Goal: Task Accomplishment & Management: Use online tool/utility

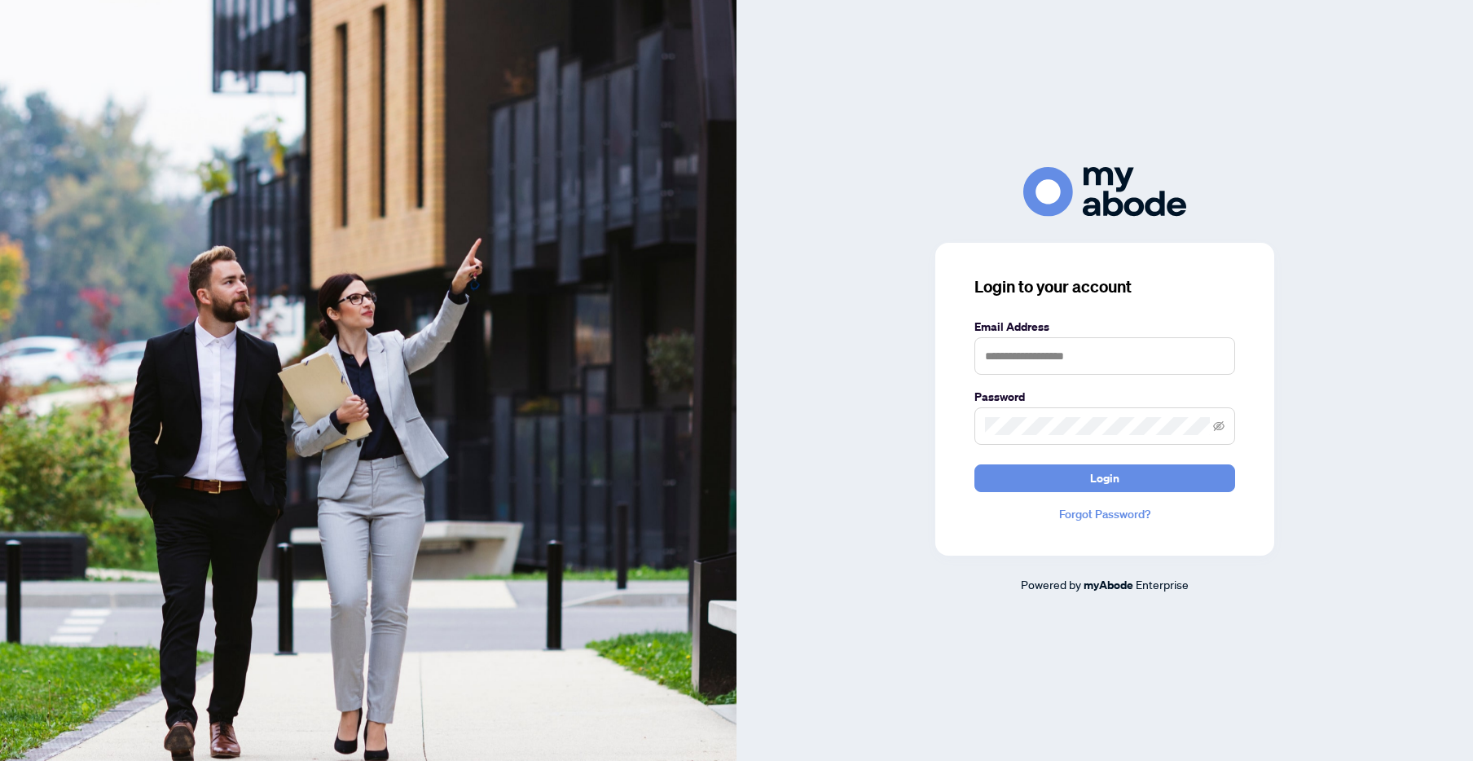
click at [1081, 386] on form "Email Address Password Login" at bounding box center [1104, 405] width 261 height 174
click at [1078, 345] on input "text" at bounding box center [1104, 355] width 261 height 37
click at [1112, 483] on span "Login" at bounding box center [1104, 478] width 29 height 26
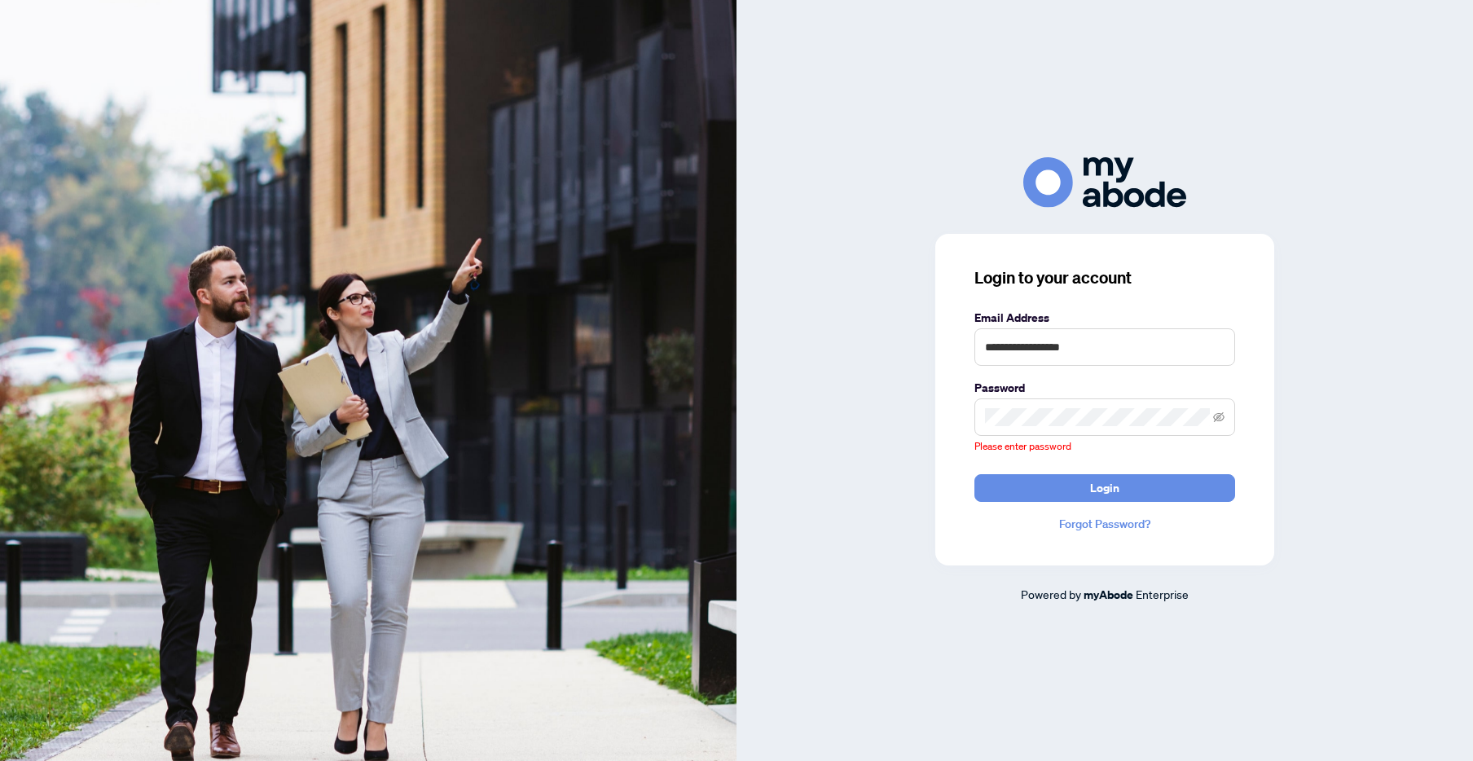
click at [1034, 427] on span at bounding box center [1104, 416] width 261 height 37
type input "**********"
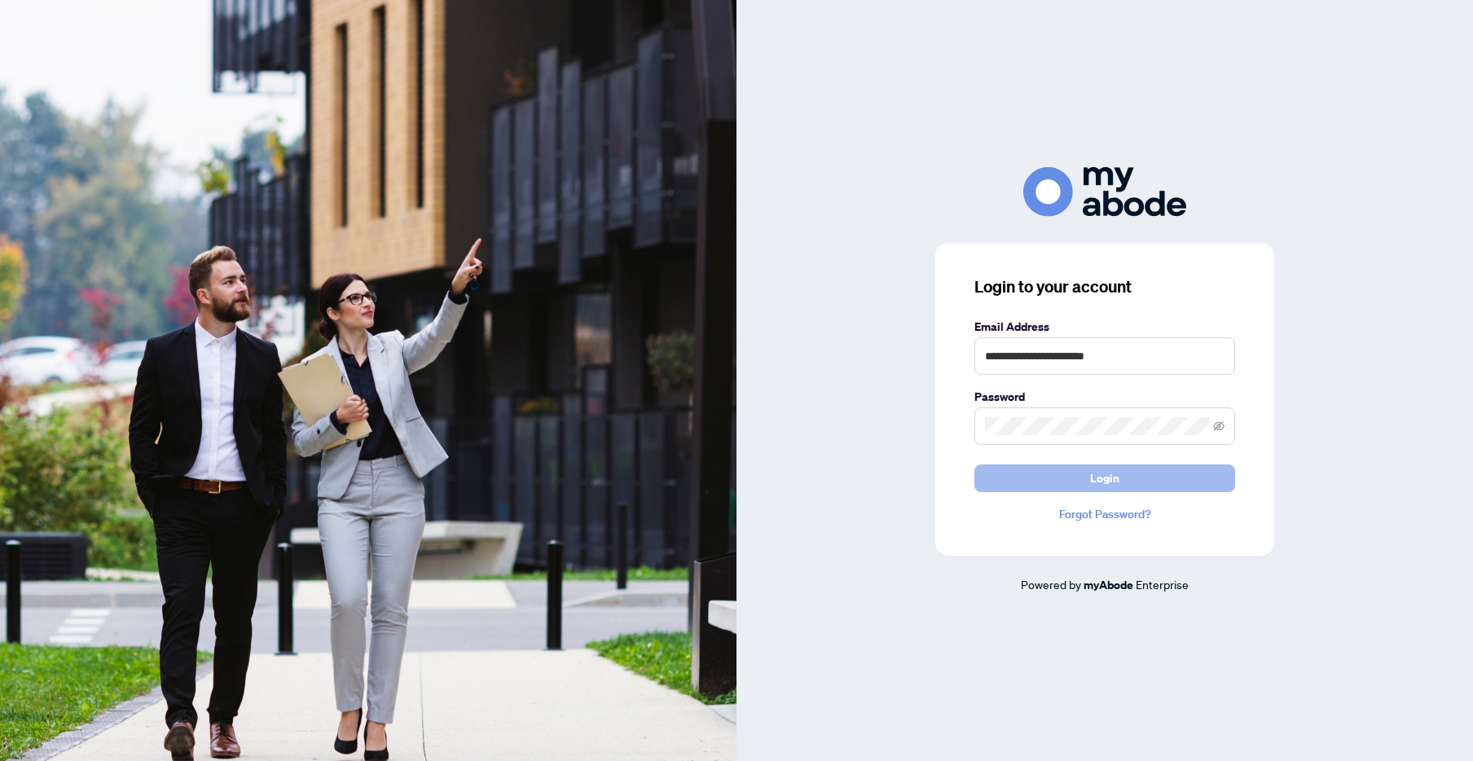
click at [1106, 488] on span "Login" at bounding box center [1104, 478] width 29 height 26
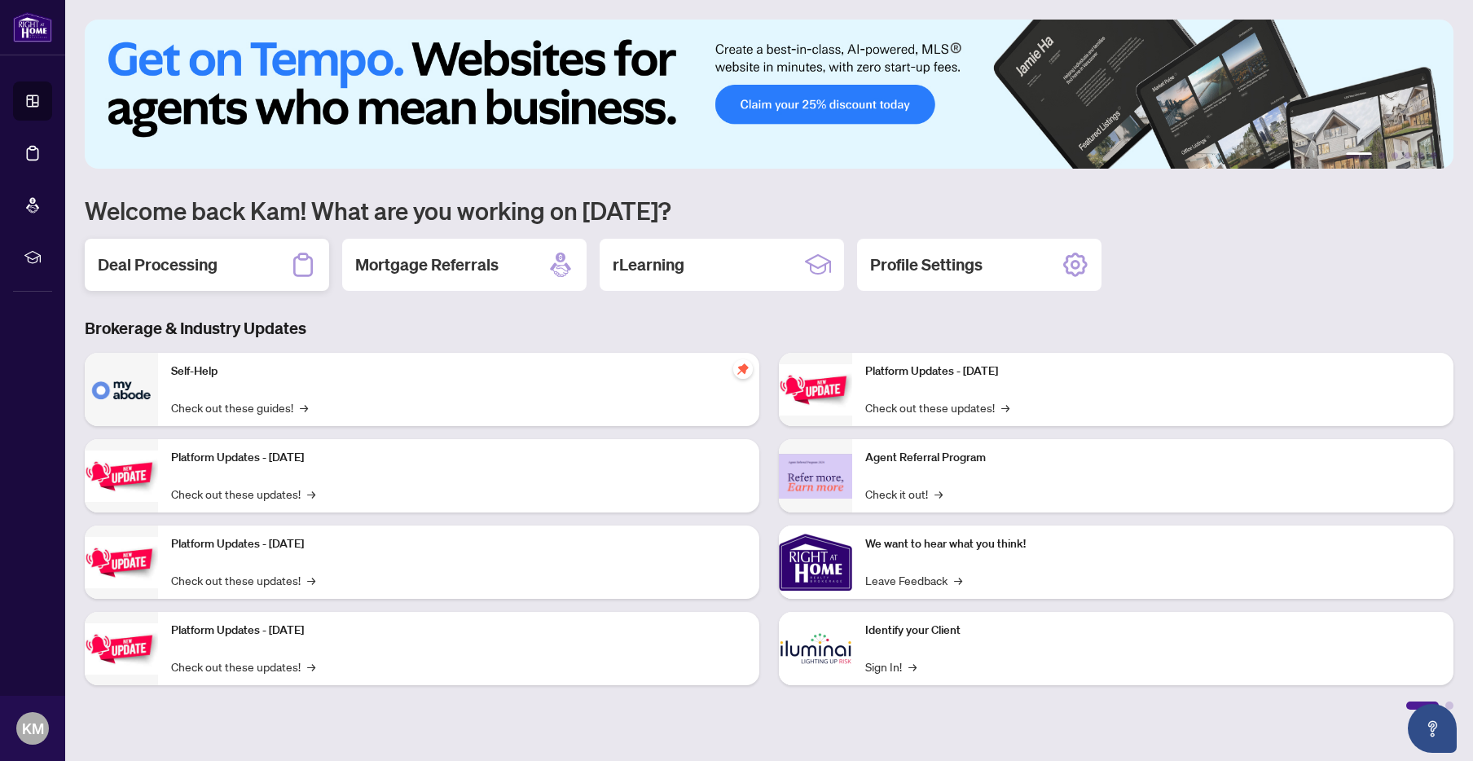
click at [267, 281] on div "Deal Processing" at bounding box center [207, 265] width 244 height 52
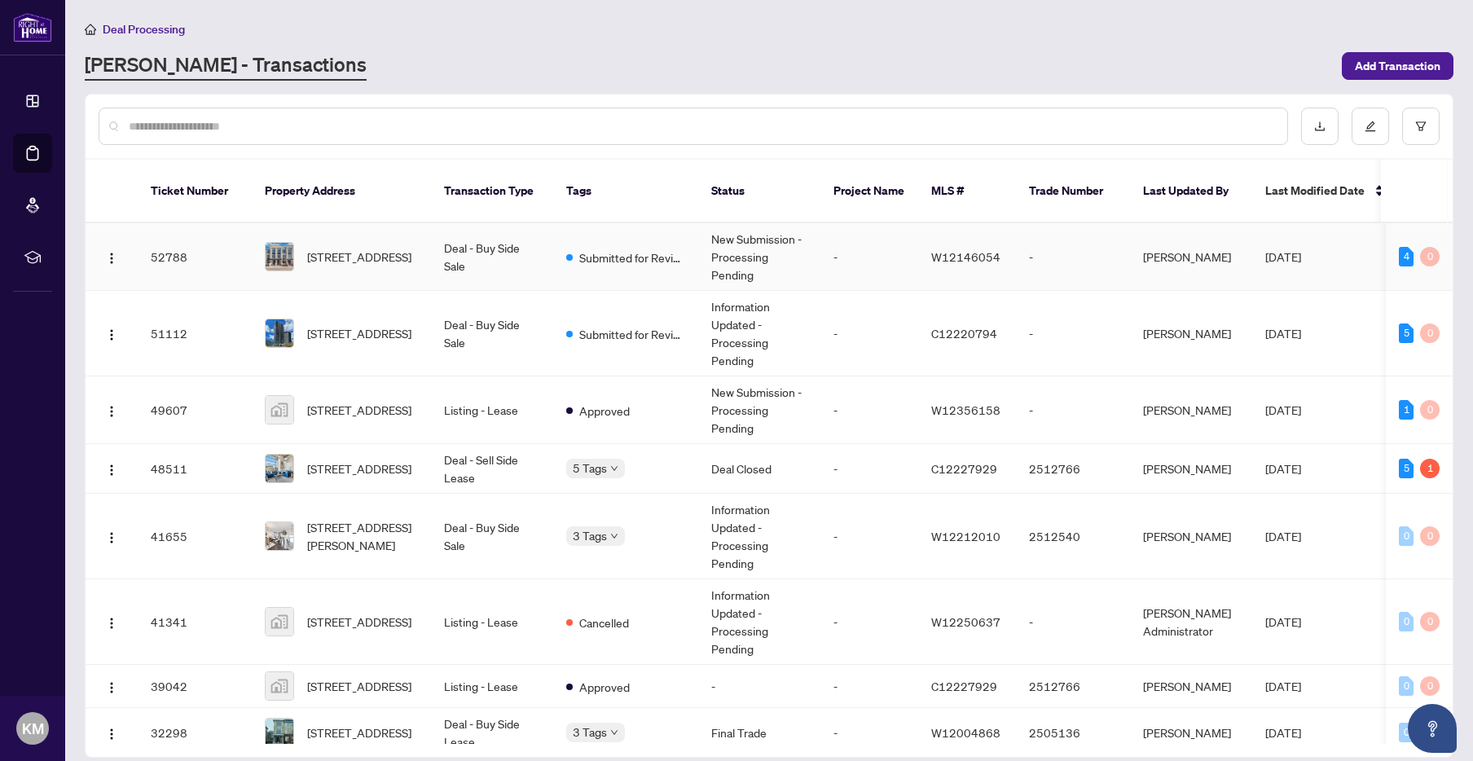
click at [875, 248] on td "-" at bounding box center [869, 257] width 98 height 68
